Goal: Use online tool/utility

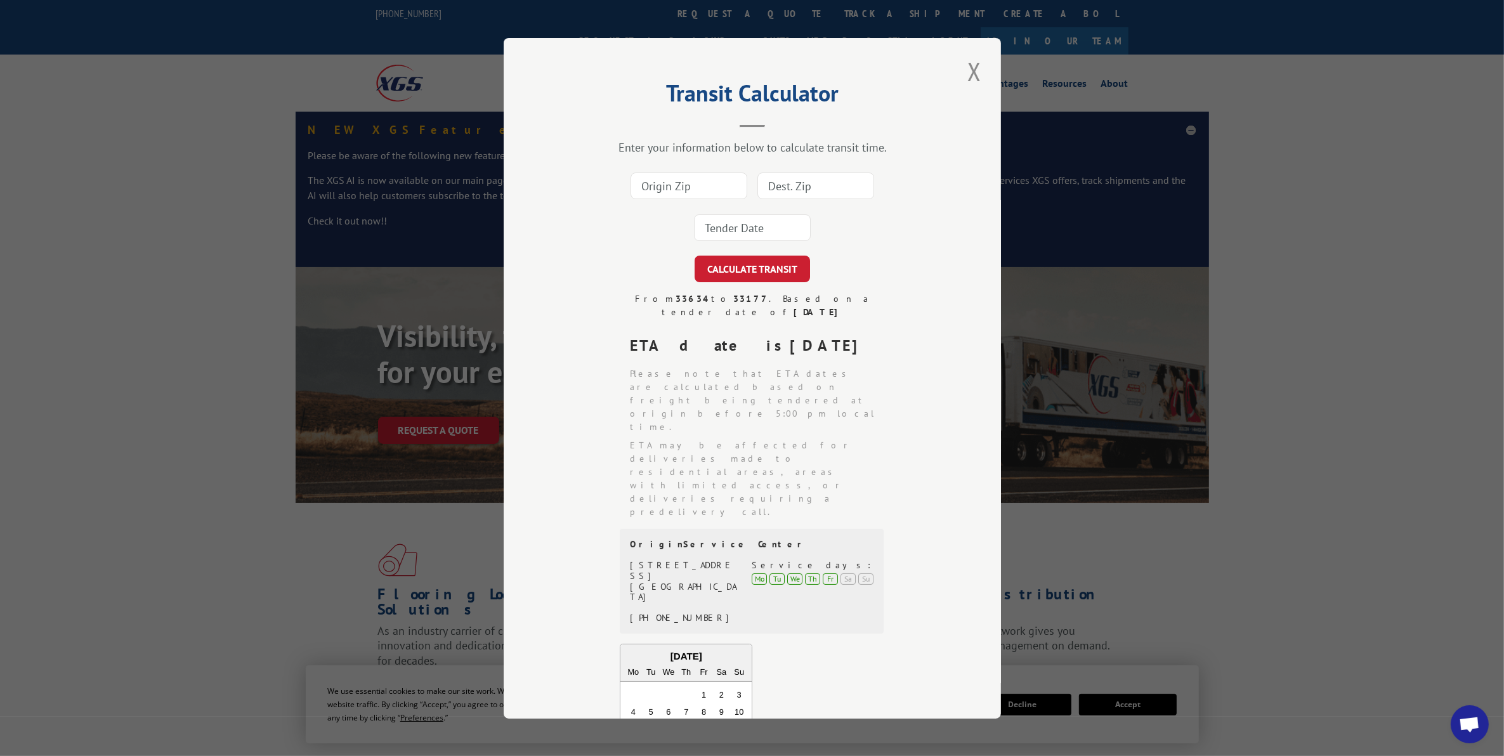
click at [698, 178] on input at bounding box center [688, 186] width 117 height 27
type input "30721"
type input "02072"
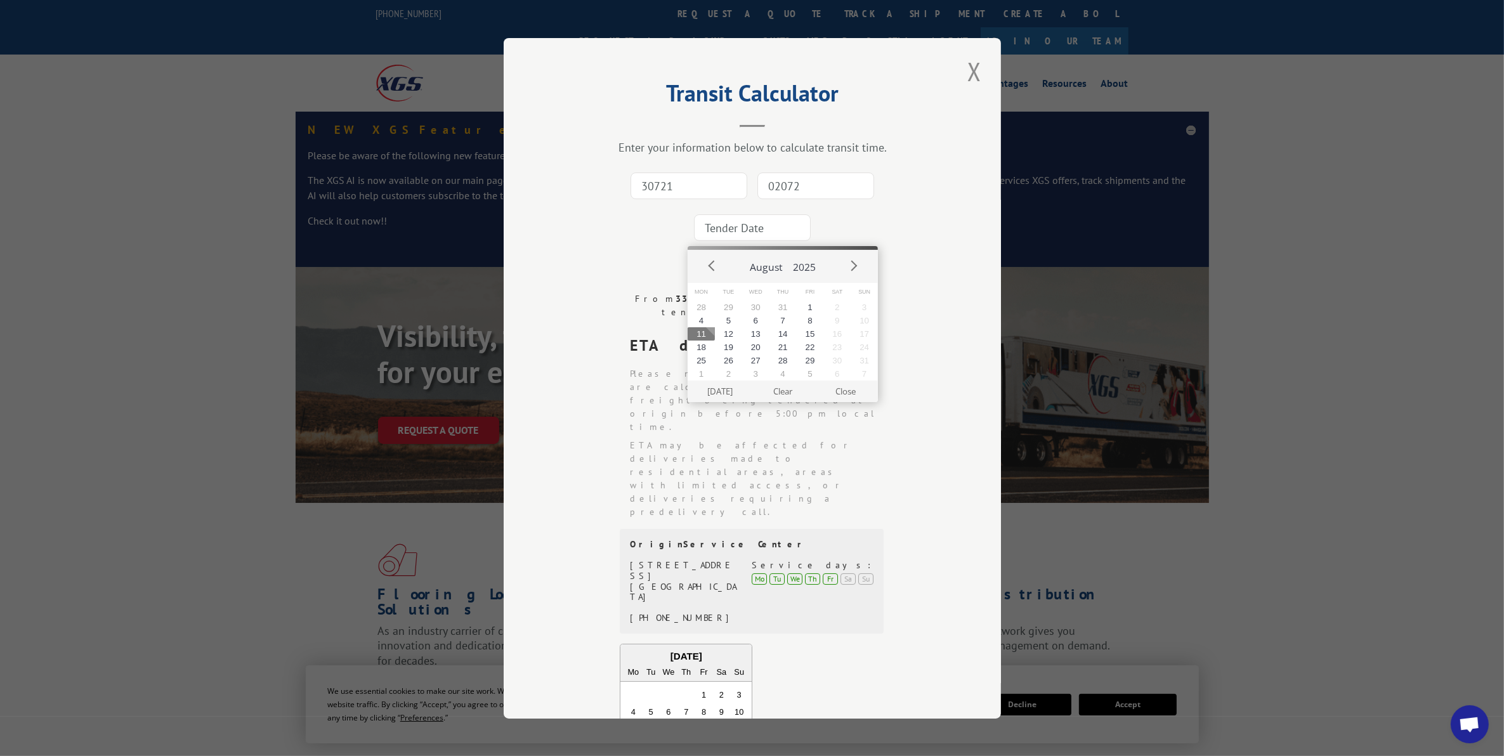
click at [703, 333] on button "11" at bounding box center [701, 333] width 27 height 13
type input "[DATE]"
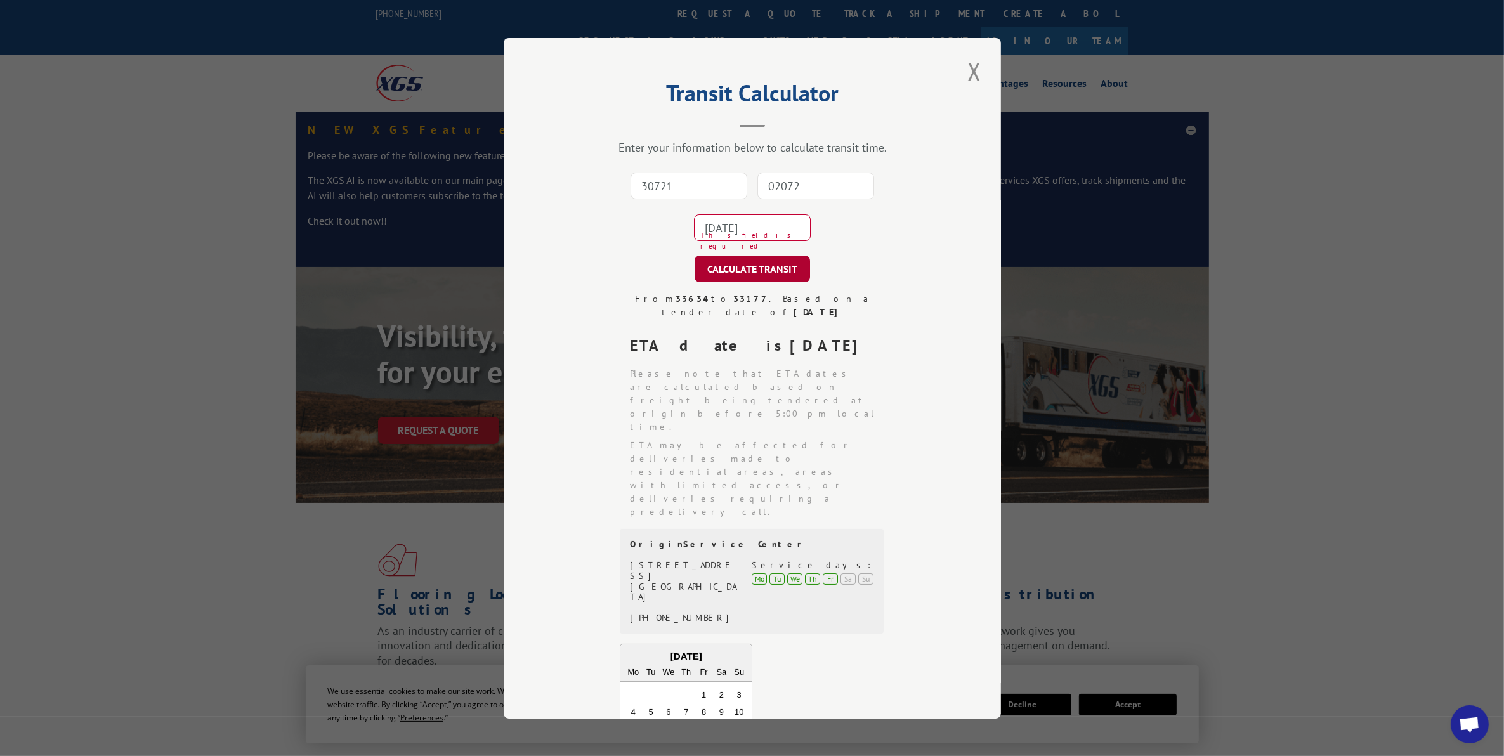
click at [755, 273] on button "CALCULATE TRANSIT" at bounding box center [751, 269] width 115 height 27
click at [698, 178] on input "30721" at bounding box center [688, 186] width 117 height 27
type input "30721"
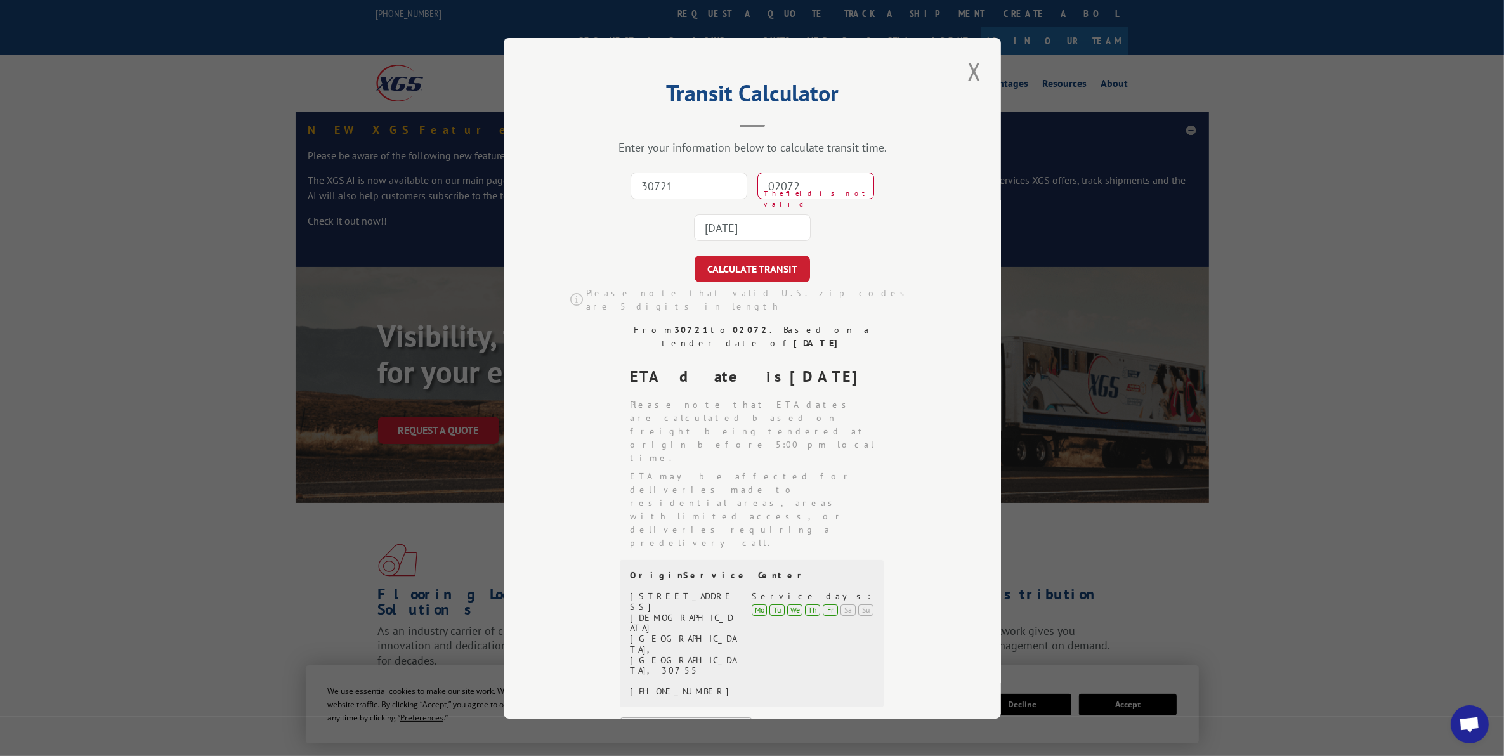
type input "02072"
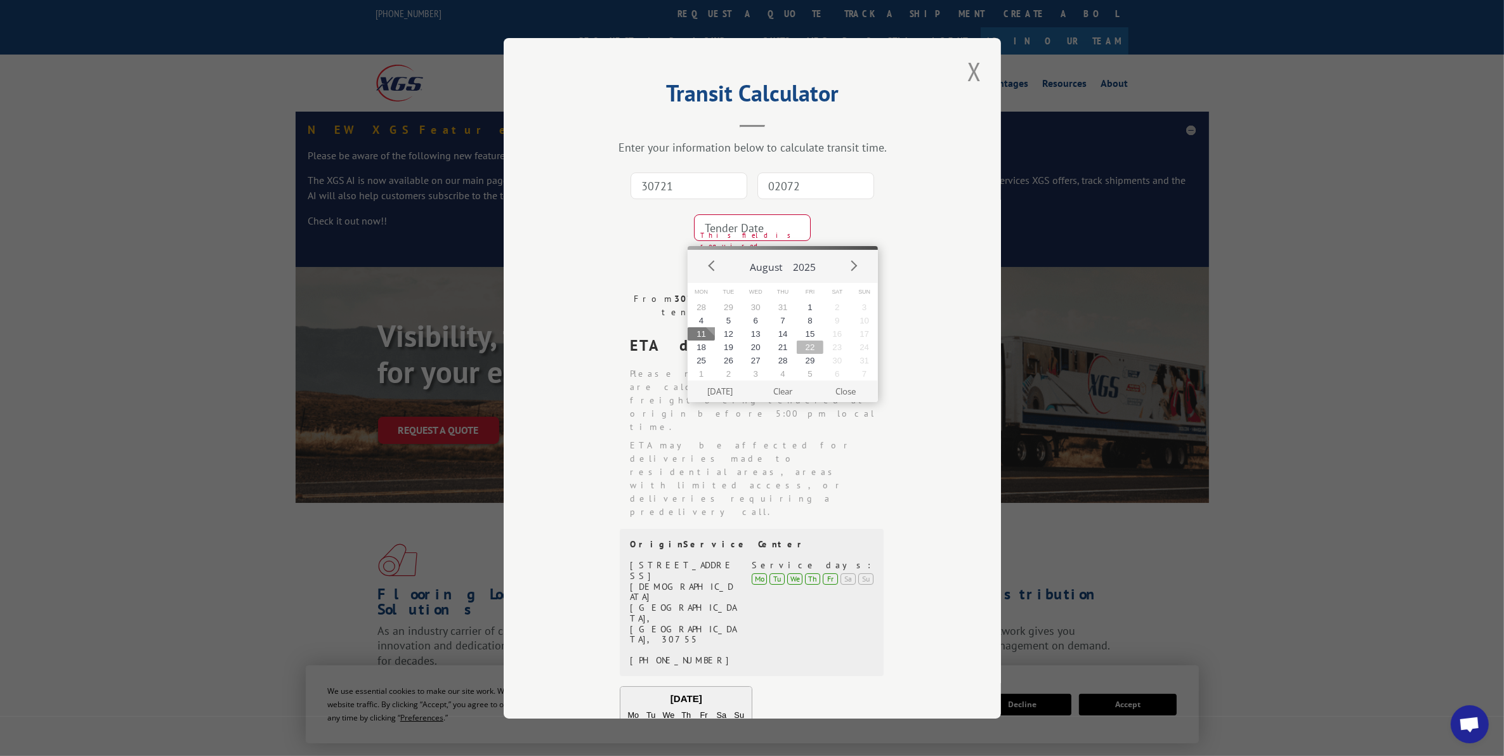
click at [804, 344] on button "22" at bounding box center [810, 347] width 27 height 13
type input "[DATE]"
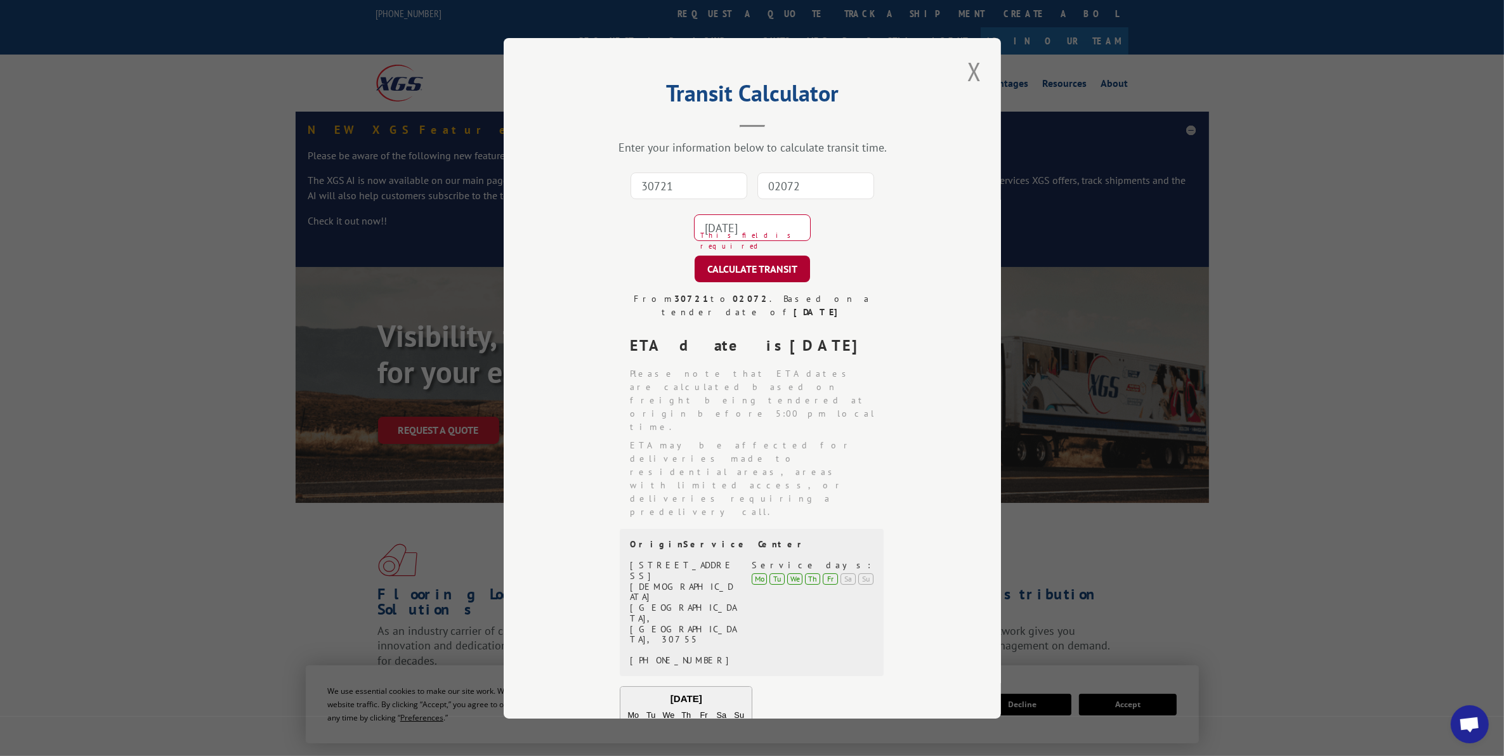
click at [745, 271] on button "CALCULATE TRANSIT" at bounding box center [751, 269] width 115 height 27
click at [660, 185] on input "30721" at bounding box center [688, 186] width 117 height 27
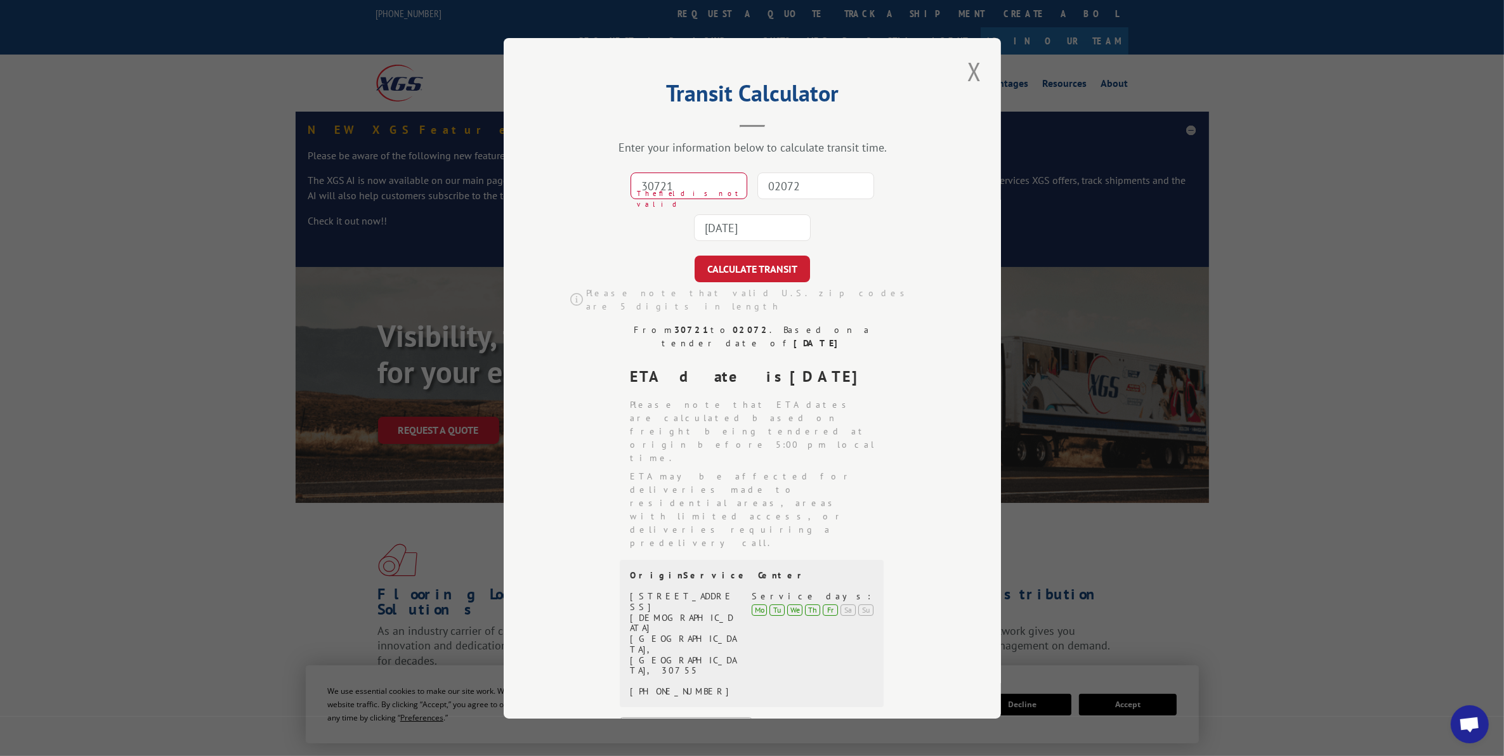
type input "30721"
type input "02072"
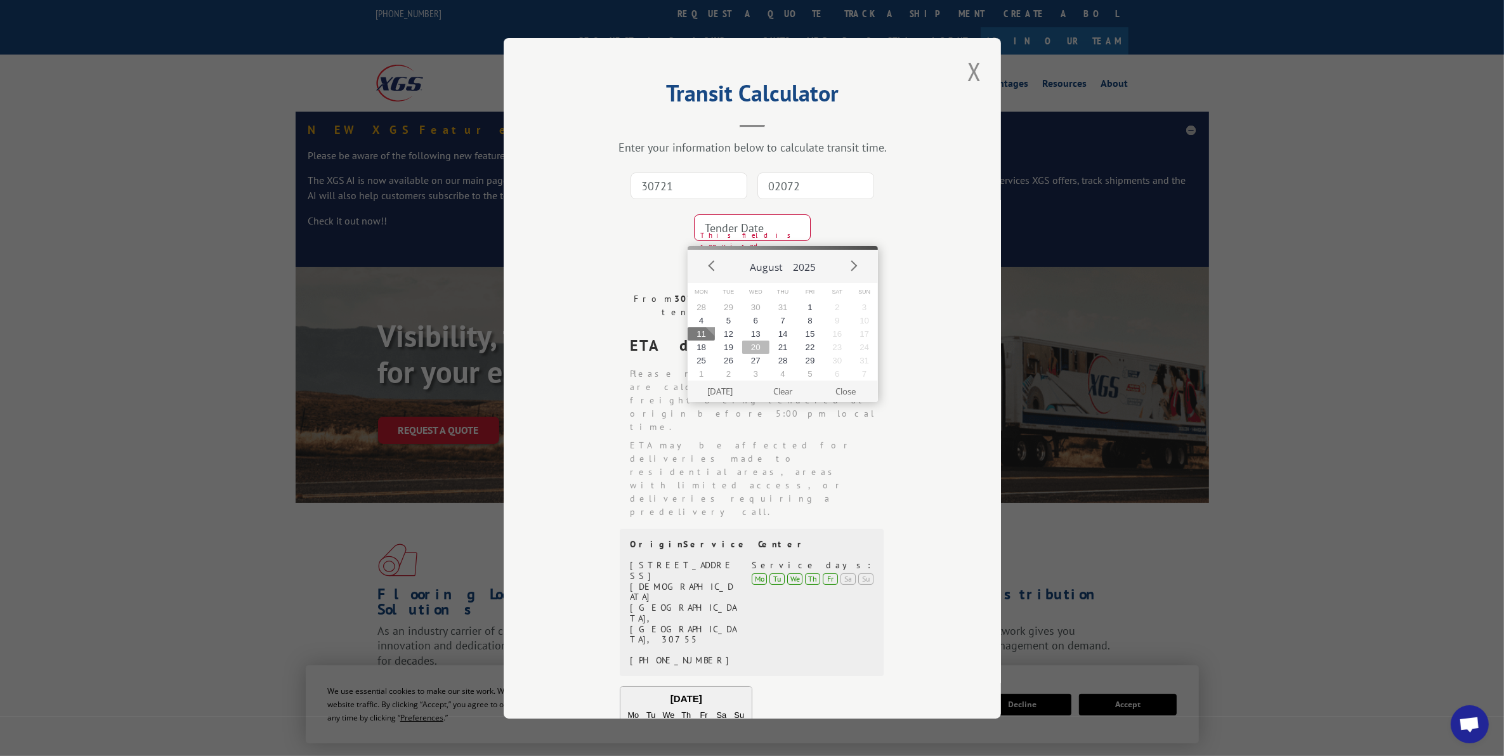
click at [759, 348] on button "20" at bounding box center [755, 347] width 27 height 13
type input "[DATE]"
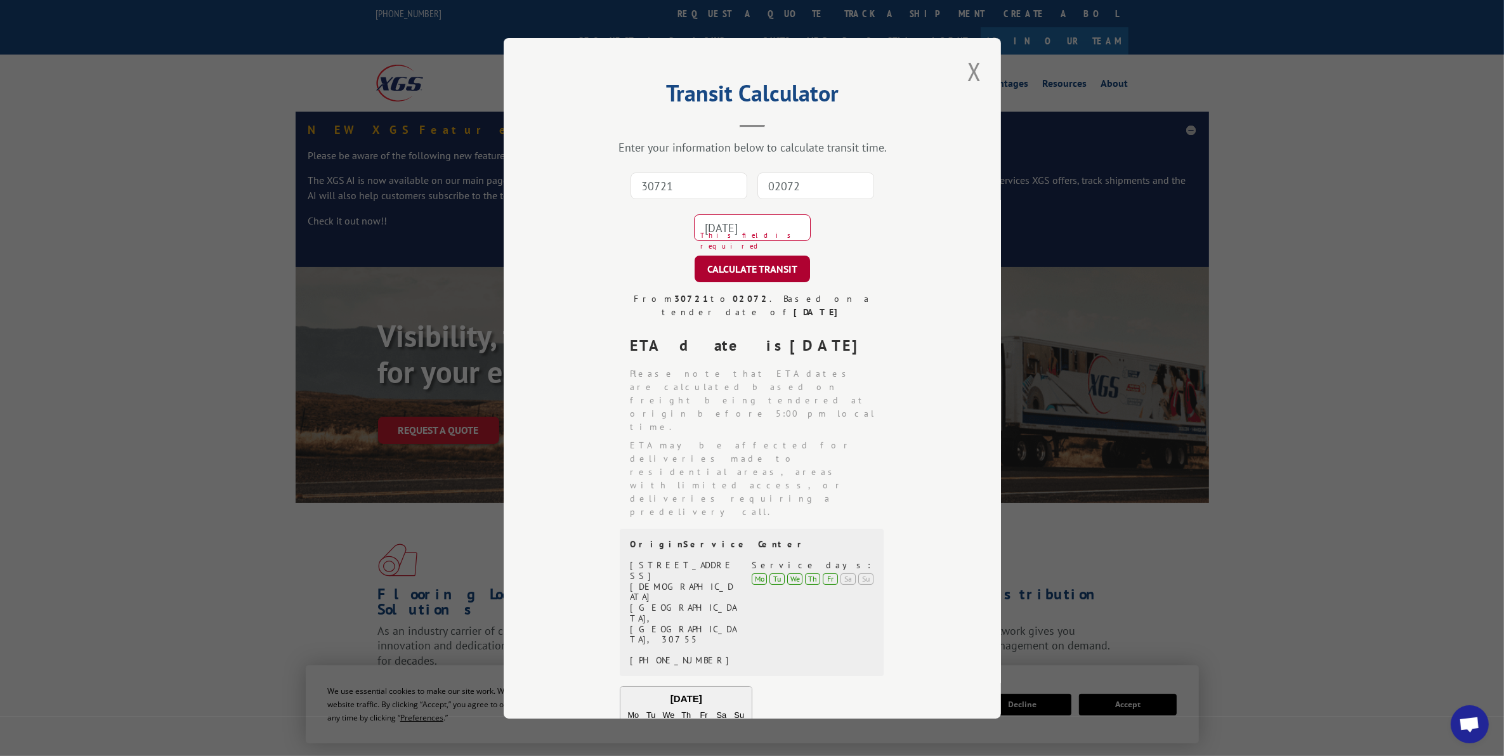
click at [747, 274] on button "CALCULATE TRANSIT" at bounding box center [751, 269] width 115 height 27
click at [656, 186] on input "30721" at bounding box center [688, 186] width 117 height 27
type input "30721"
type input "02072"
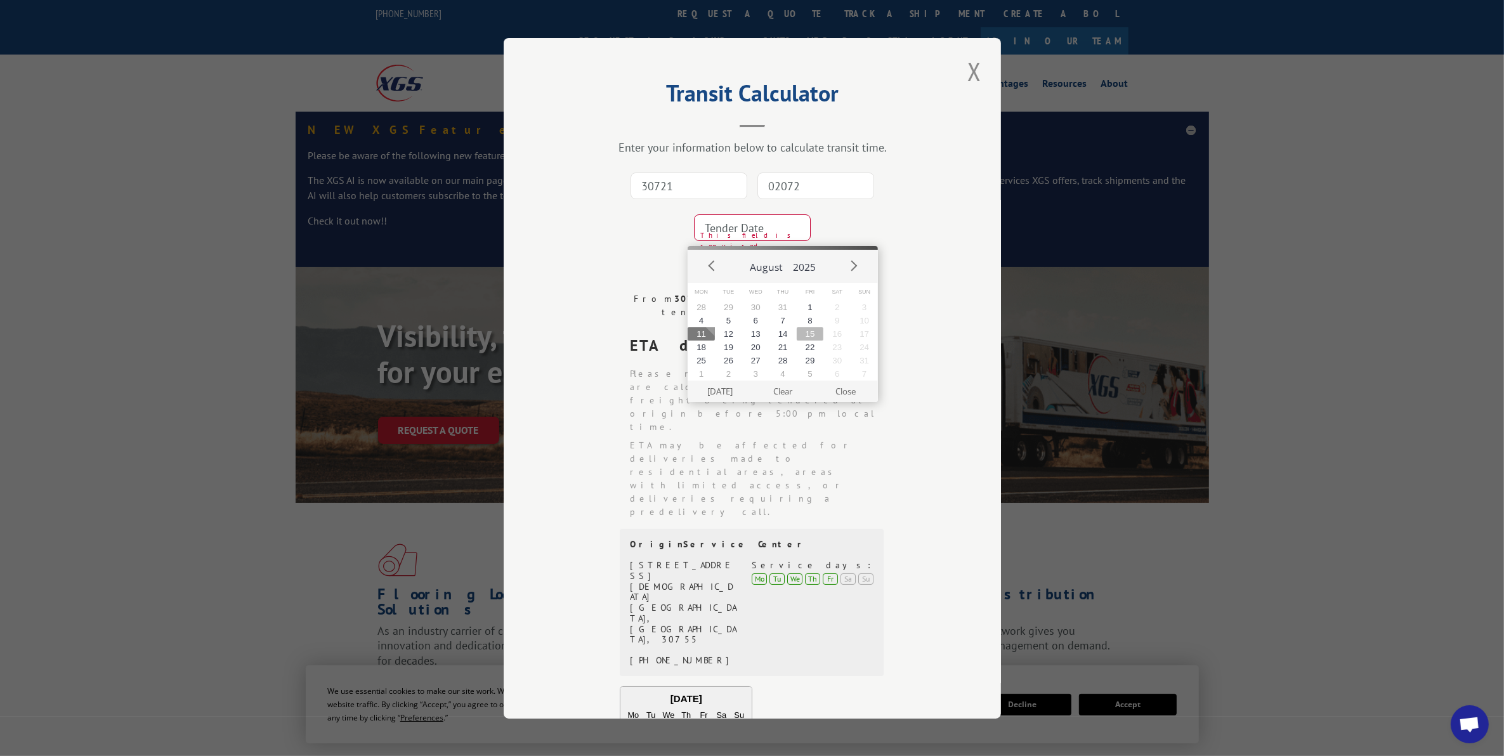
click at [816, 332] on button "15" at bounding box center [810, 333] width 27 height 13
type input "[DATE]"
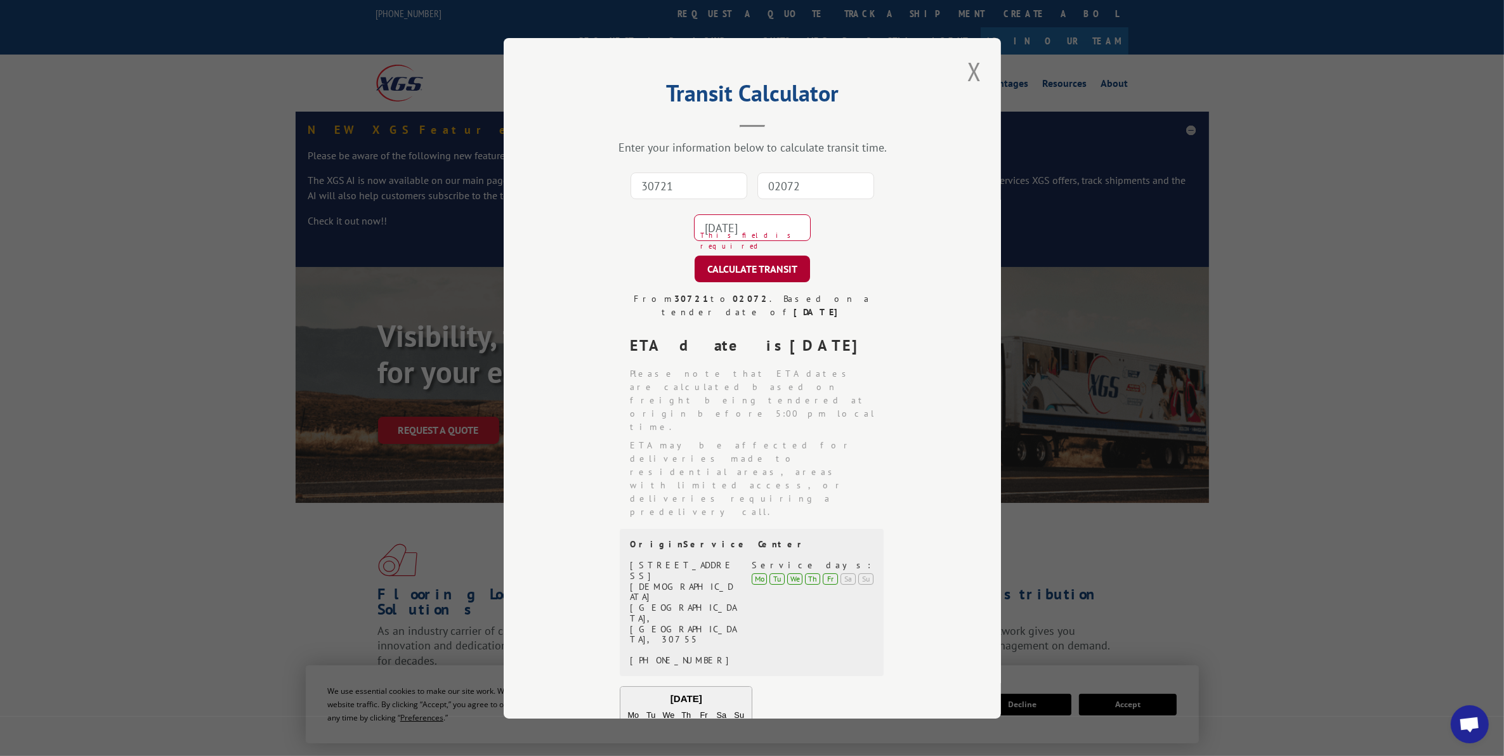
click at [734, 273] on button "CALCULATE TRANSIT" at bounding box center [751, 269] width 115 height 27
click at [699, 195] on input "30721" at bounding box center [688, 186] width 117 height 27
type input "30720"
click at [778, 185] on input at bounding box center [815, 186] width 117 height 27
click at [792, 175] on input at bounding box center [815, 186] width 117 height 27
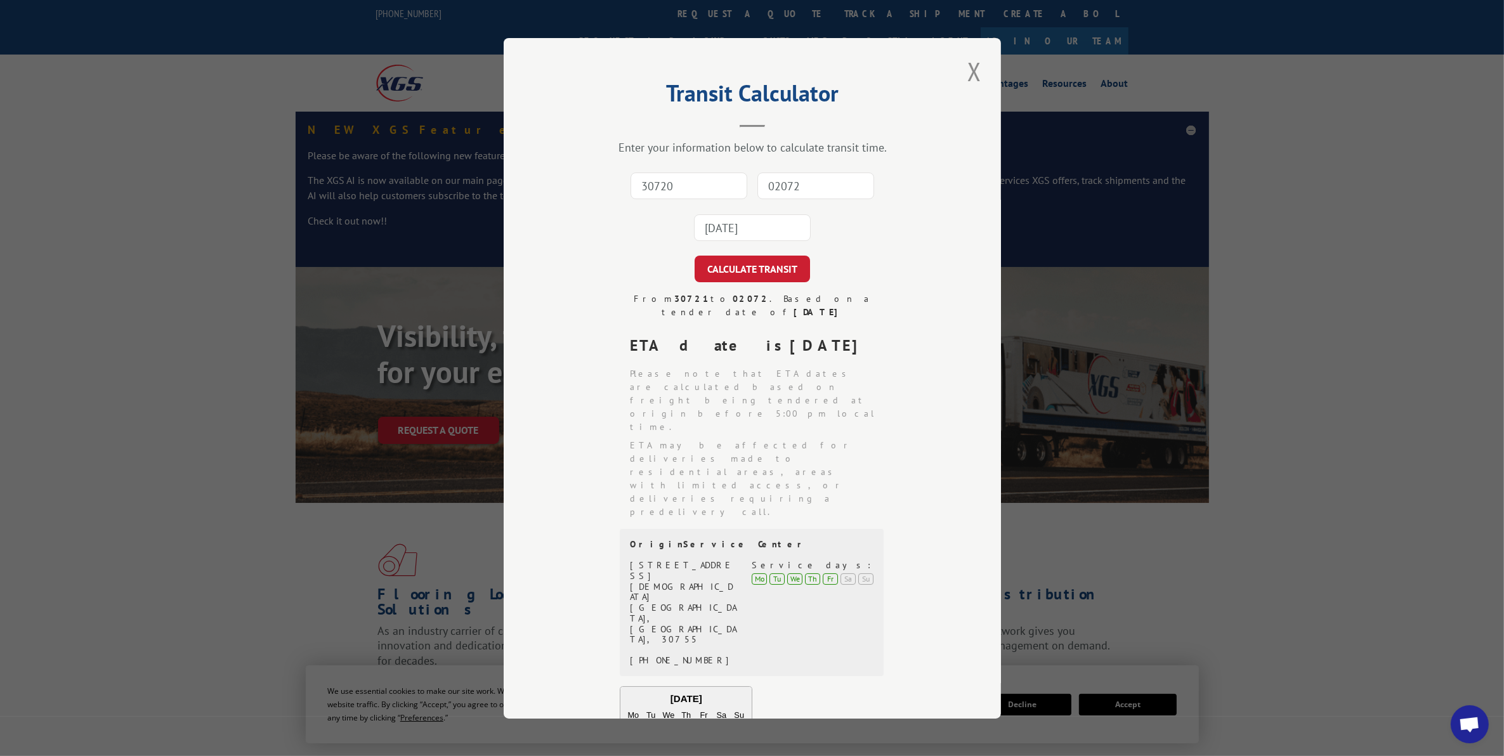
type input "02072"
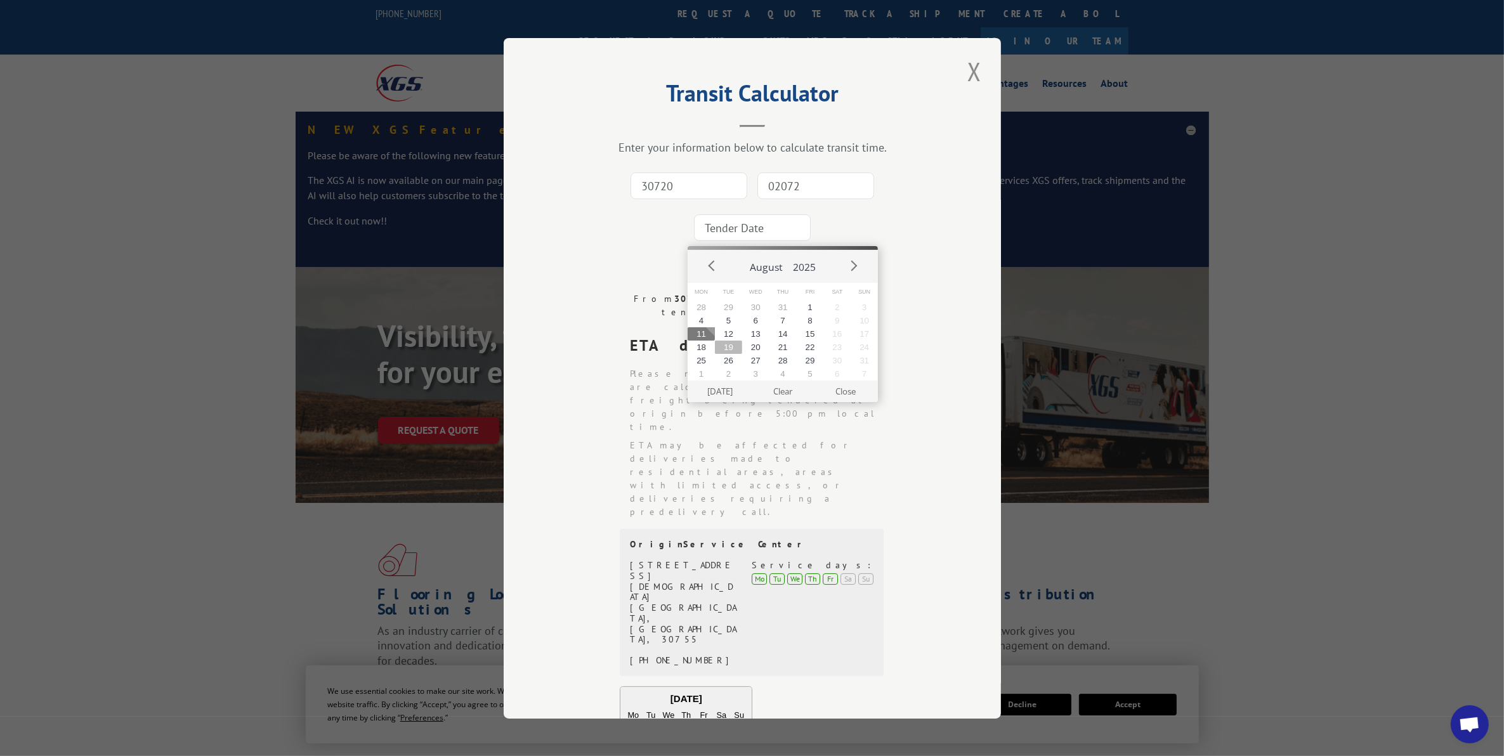
click at [733, 343] on button "19" at bounding box center [728, 347] width 27 height 13
type input "[DATE]"
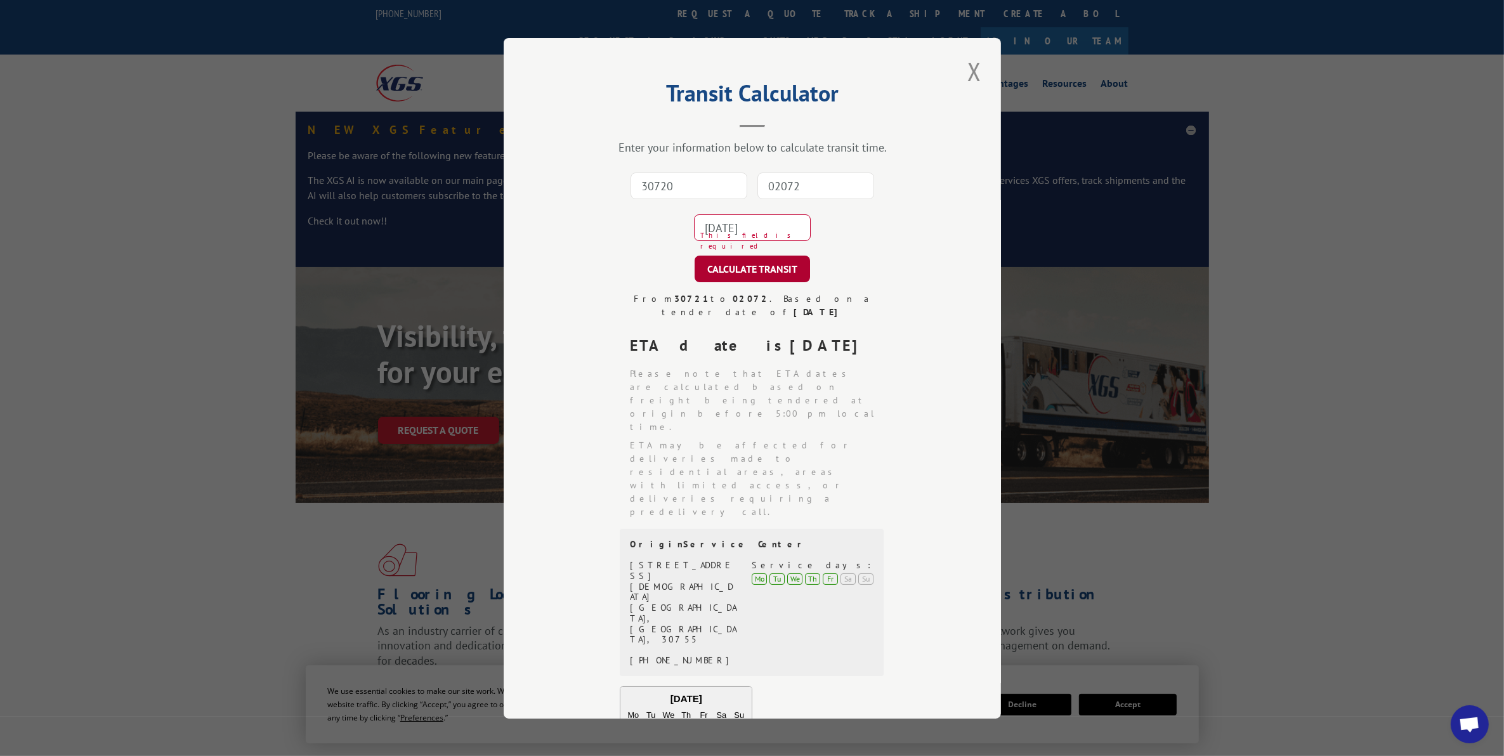
click at [755, 270] on button "CALCULATE TRANSIT" at bounding box center [751, 269] width 115 height 27
click at [1251, 412] on div "Transit Calculator Enter your information below to calculate transit time. 3072…" at bounding box center [752, 378] width 1504 height 756
